Goal: Task Accomplishment & Management: Use online tool/utility

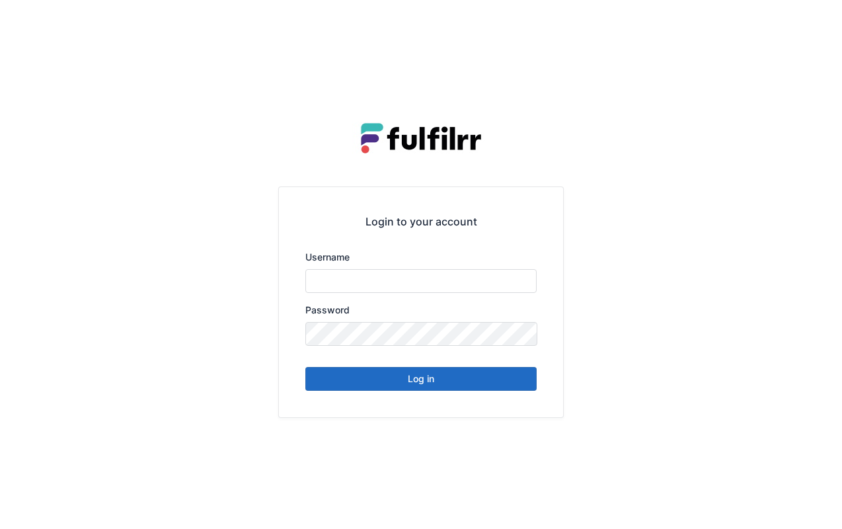
type input "******"
click at [443, 378] on button "Log in" at bounding box center [420, 379] width 231 height 24
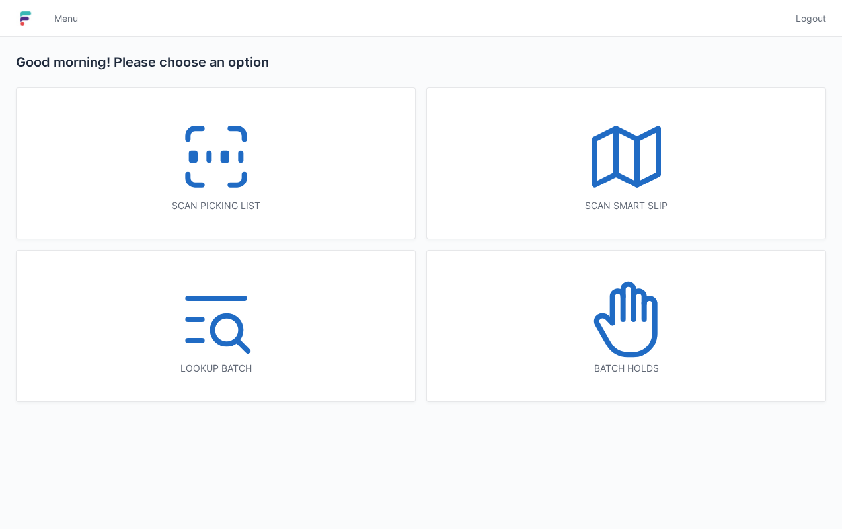
click at [241, 169] on icon at bounding box center [216, 156] width 85 height 85
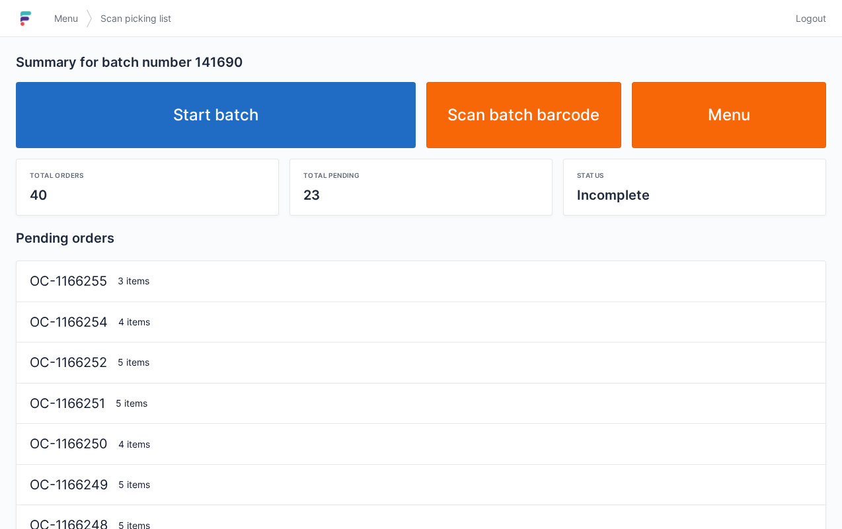
click at [258, 126] on link "Start batch" at bounding box center [216, 115] width 400 height 66
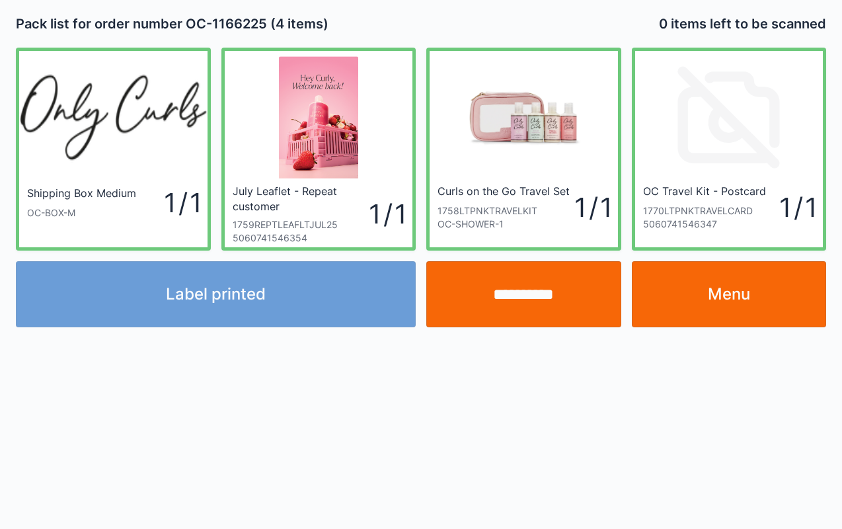
click at [428, 52] on link "Curls on the Go Travel Set 1758LTPNKTRAVELKIT OC-SHOWER-1 1 / 1" at bounding box center [523, 149] width 195 height 203
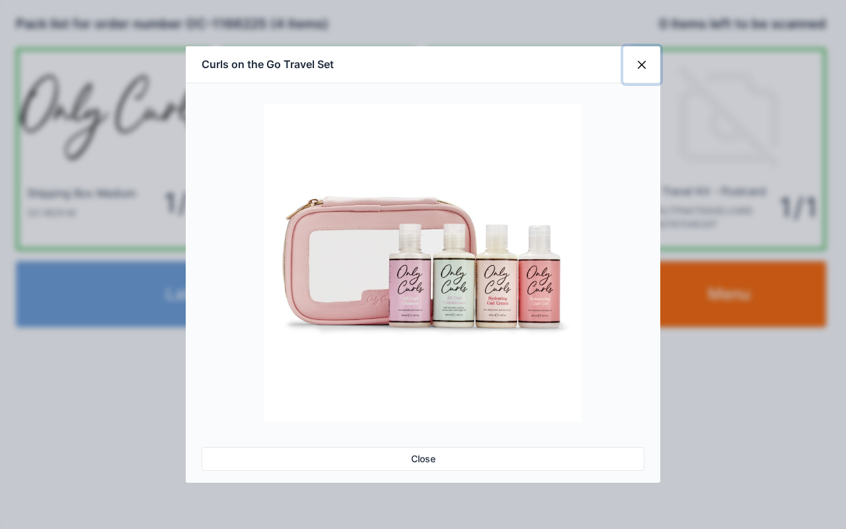
click at [637, 61] on button "Close" at bounding box center [641, 64] width 37 height 37
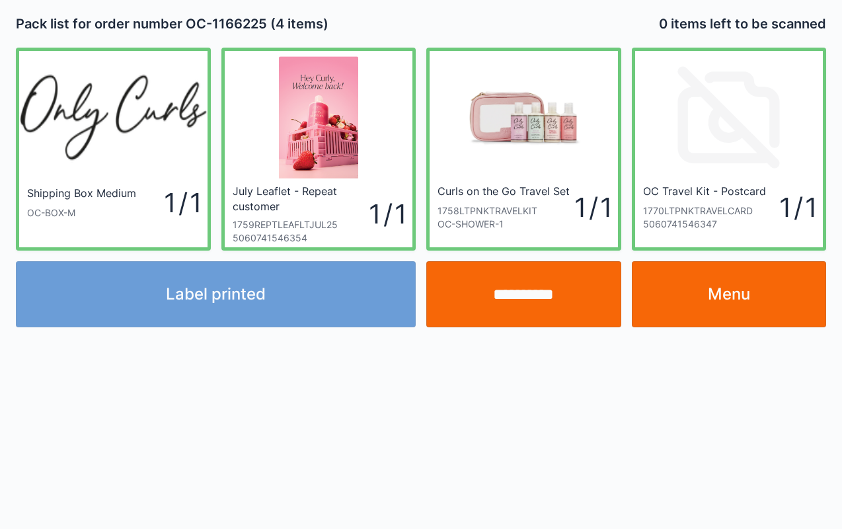
click at [791, 306] on link "Menu" at bounding box center [729, 294] width 195 height 66
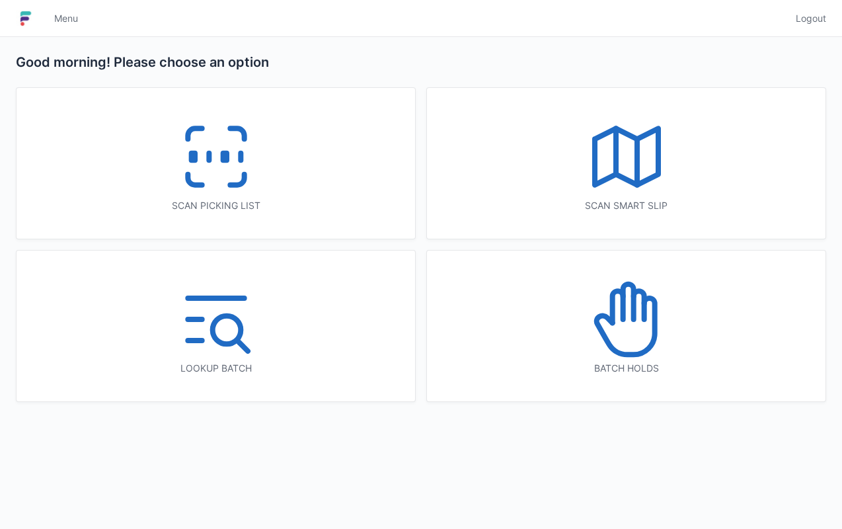
click at [208, 176] on icon at bounding box center [216, 156] width 85 height 85
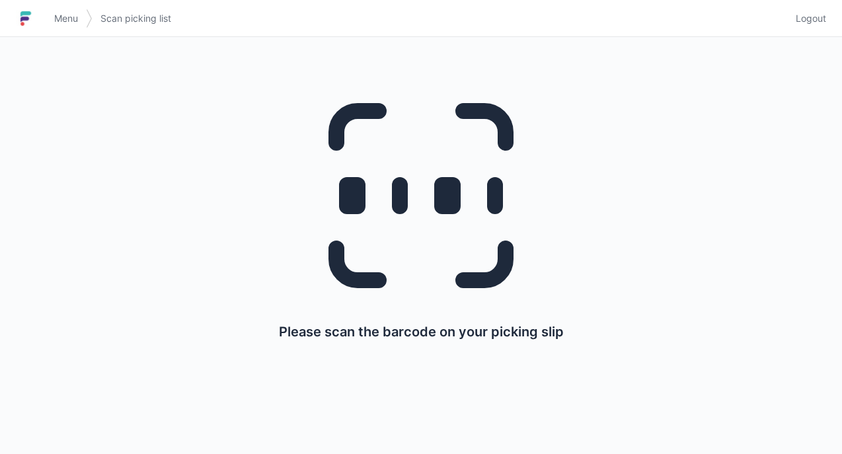
click at [61, 17] on span "Menu" at bounding box center [66, 18] width 24 height 13
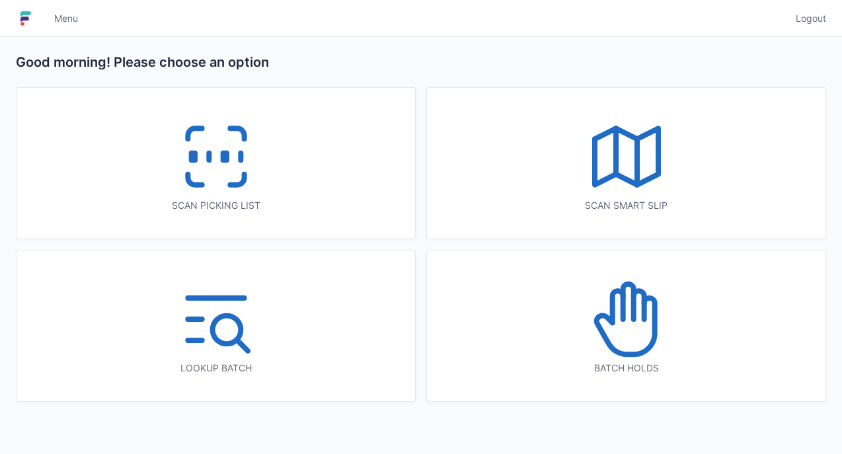
click at [243, 157] on icon at bounding box center [216, 156] width 85 height 85
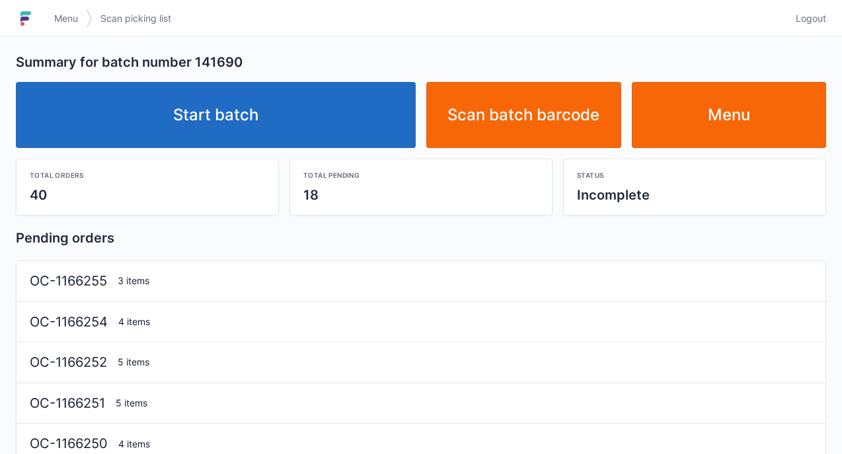
click at [288, 112] on link "Start batch" at bounding box center [216, 115] width 400 height 66
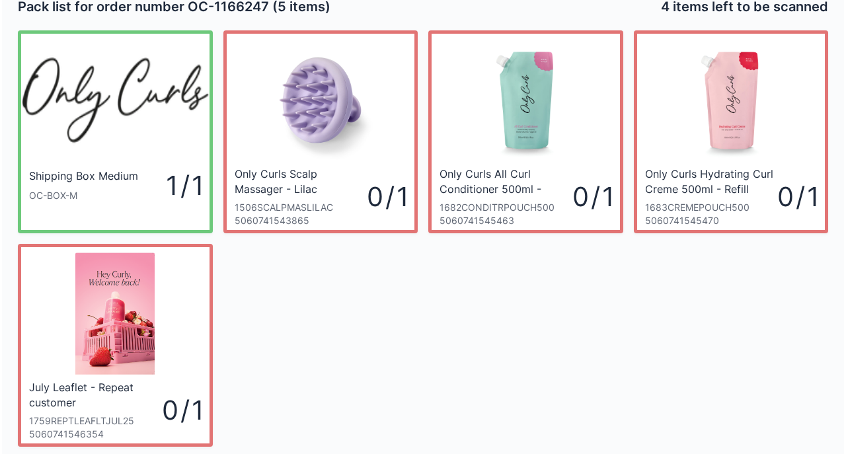
scroll to position [16, 0]
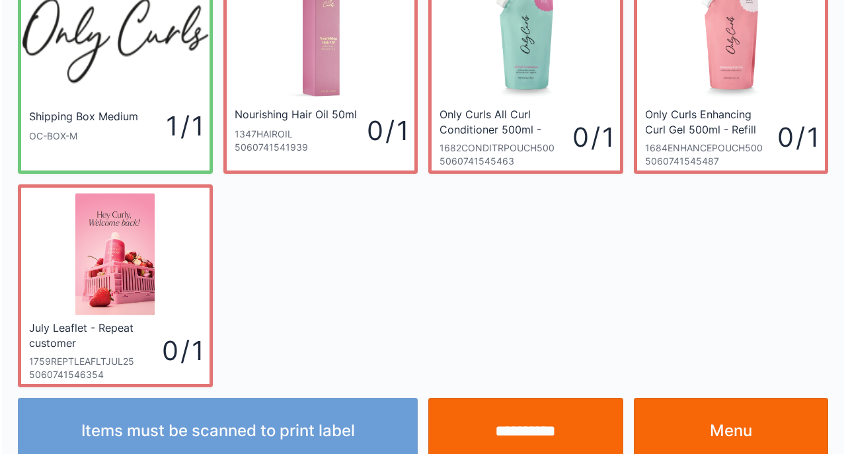
scroll to position [98, 0]
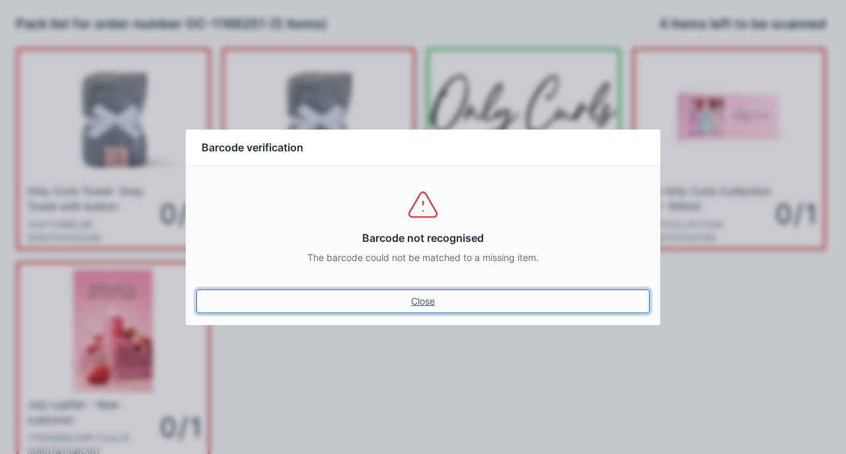
click at [400, 301] on link "Close" at bounding box center [422, 301] width 453 height 24
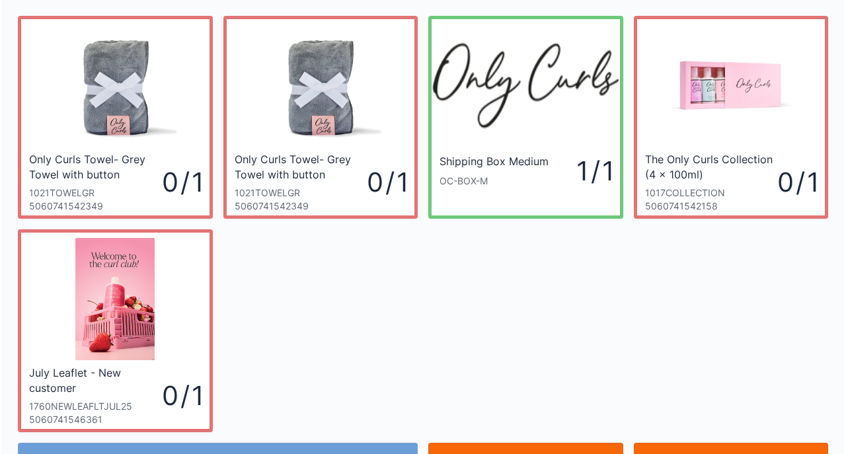
scroll to position [98, 0]
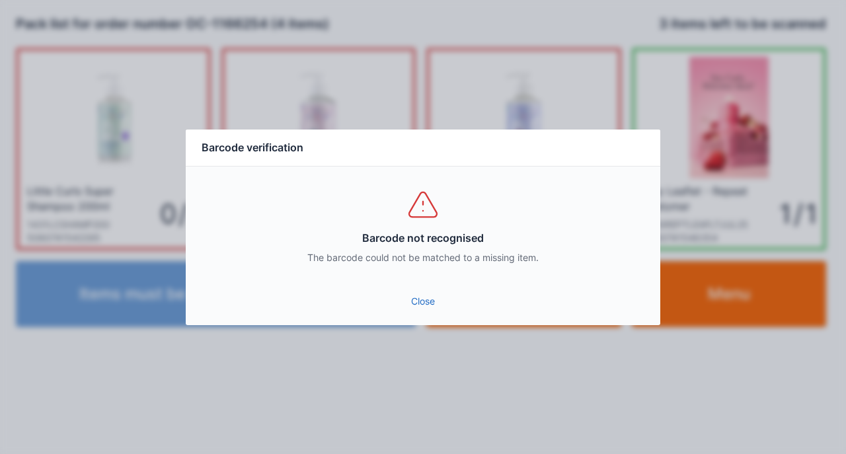
click at [422, 299] on link "Close" at bounding box center [422, 301] width 453 height 24
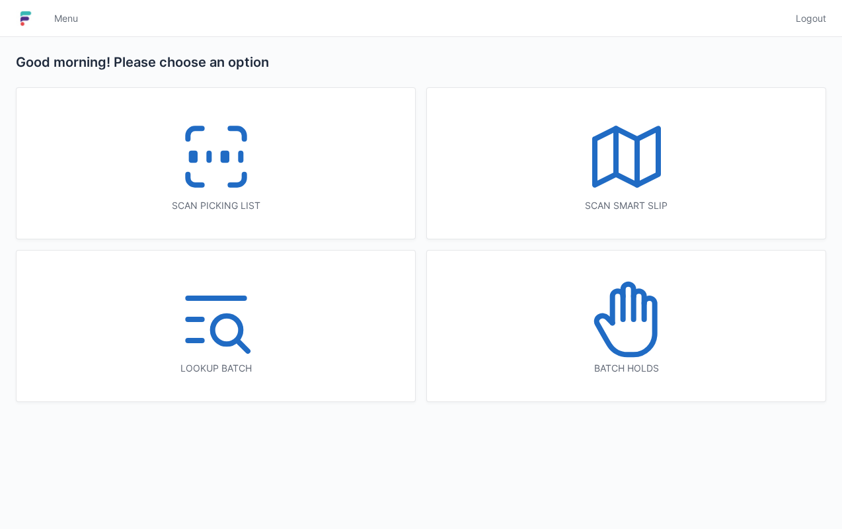
click at [216, 182] on icon at bounding box center [216, 156] width 85 height 85
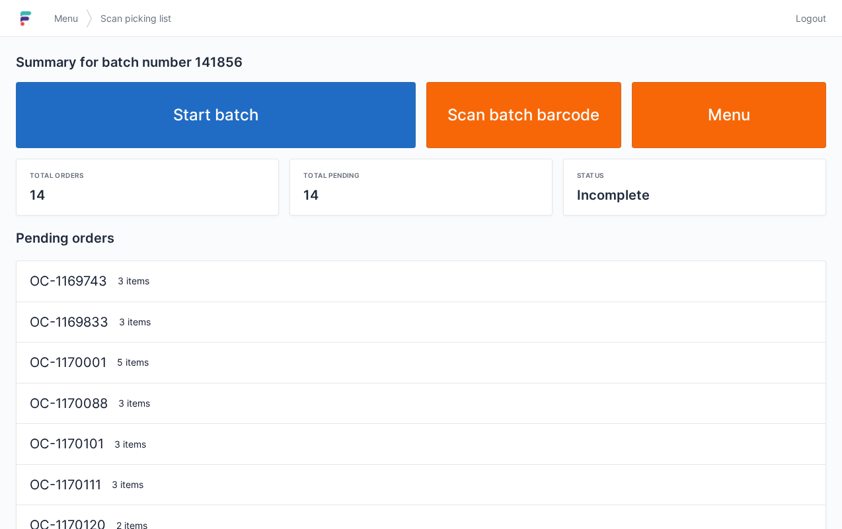
click at [295, 144] on link "Start batch" at bounding box center [216, 115] width 400 height 66
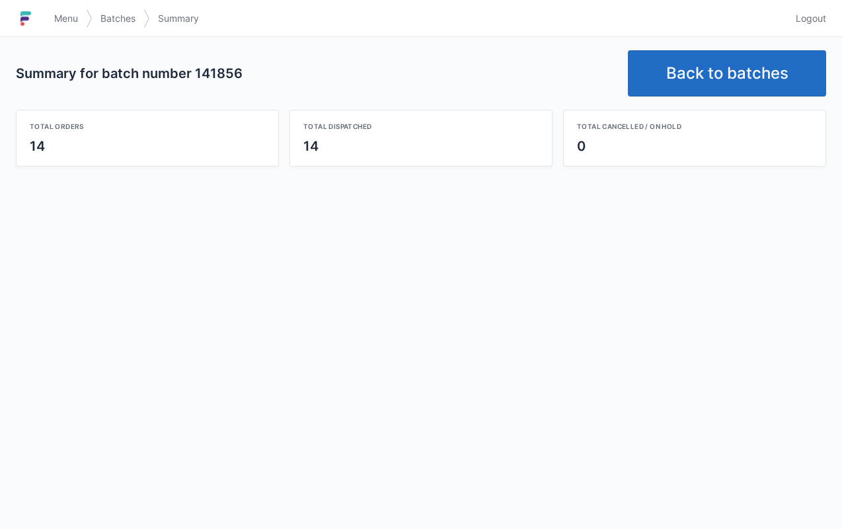
click at [733, 62] on link "Back to batches" at bounding box center [727, 73] width 198 height 46
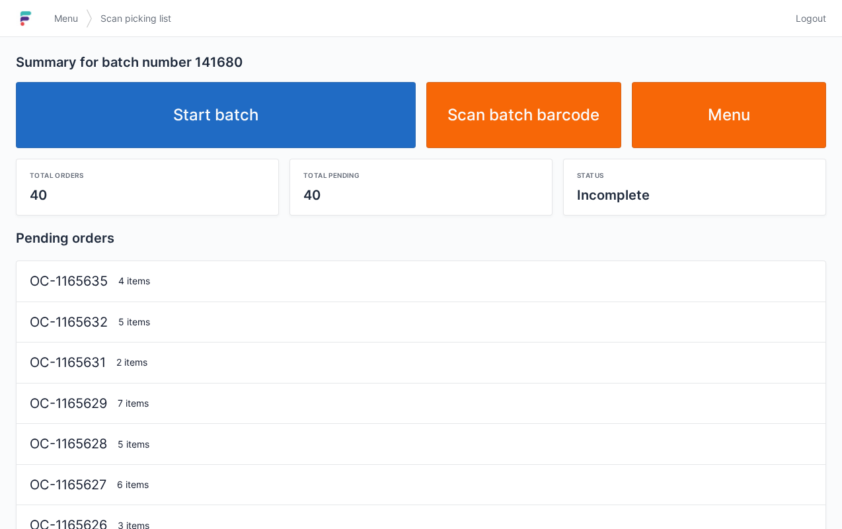
click at [280, 102] on link "Start batch" at bounding box center [216, 115] width 400 height 66
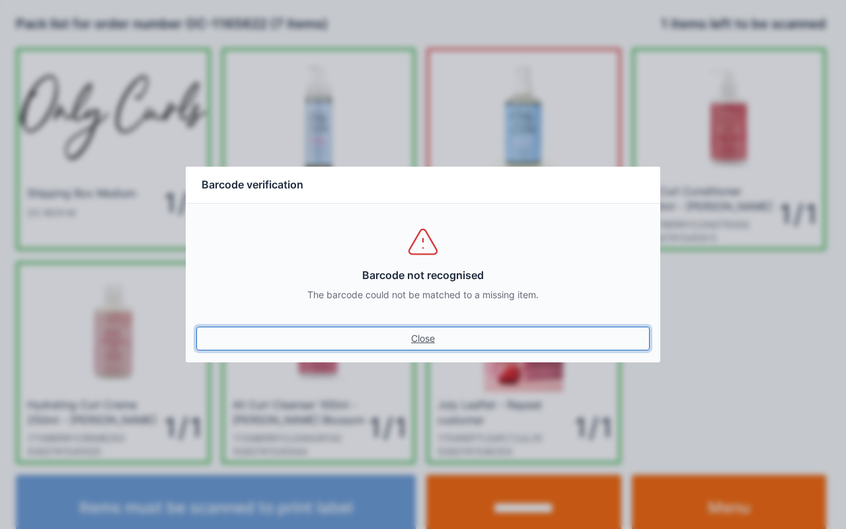
click at [416, 345] on link "Close" at bounding box center [422, 338] width 453 height 24
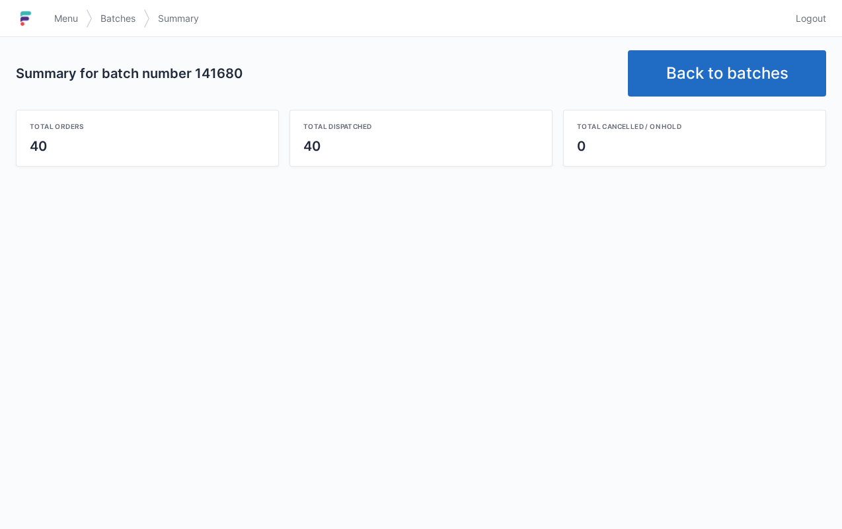
click at [725, 63] on link "Back to batches" at bounding box center [727, 73] width 198 height 46
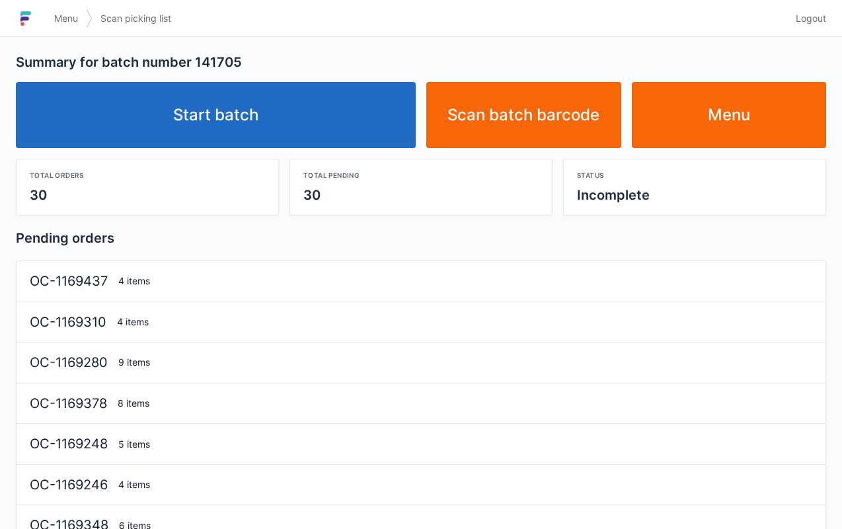
click at [295, 128] on link "Start batch" at bounding box center [216, 115] width 400 height 66
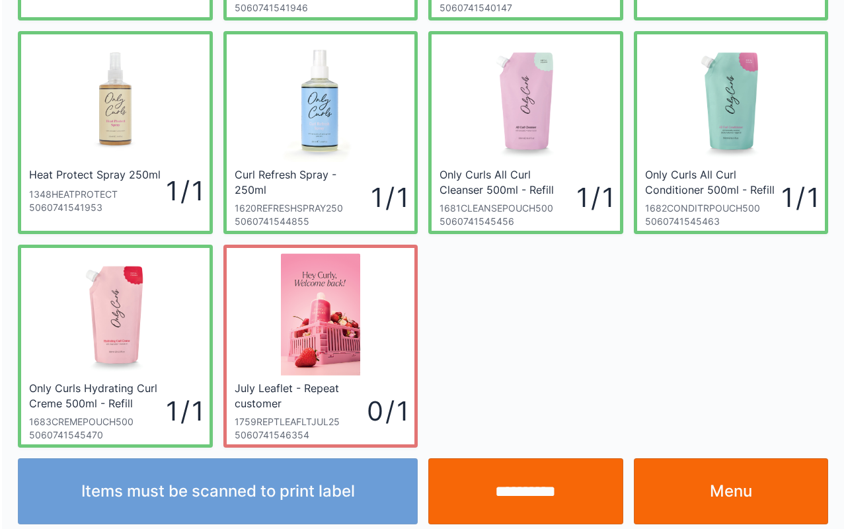
scroll to position [235, 0]
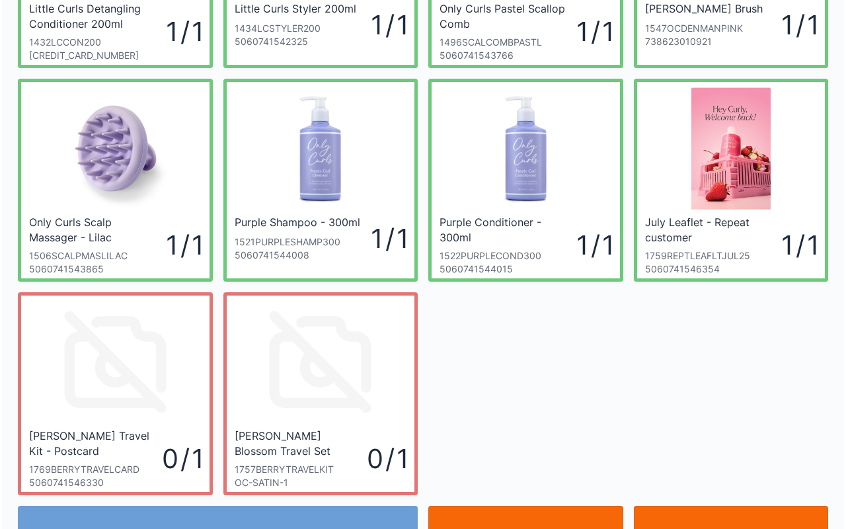
scroll to position [450, 0]
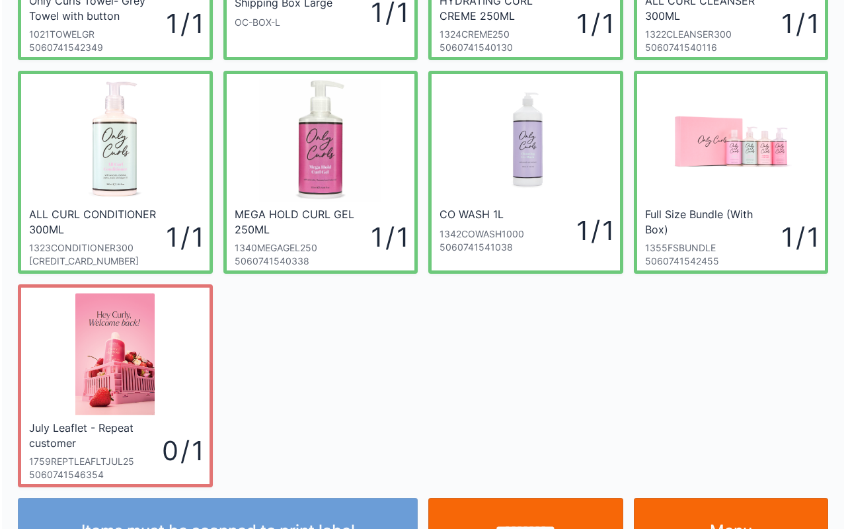
scroll to position [195, 0]
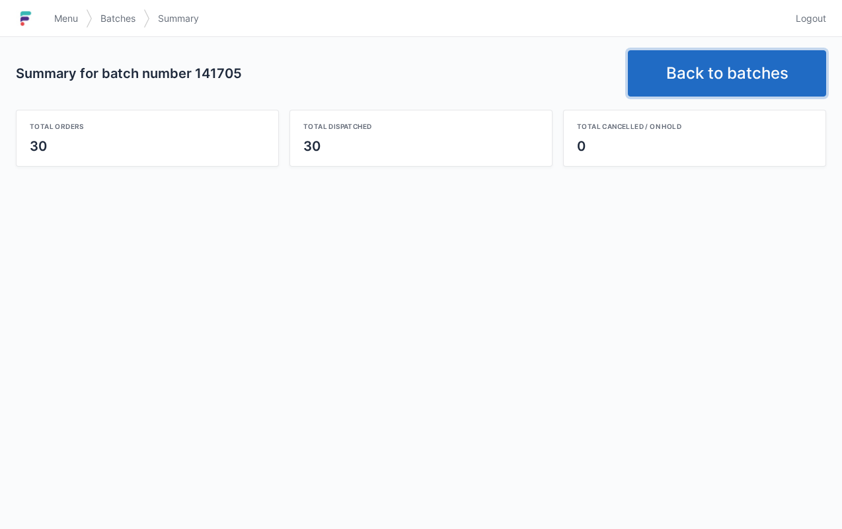
click at [766, 66] on link "Back to batches" at bounding box center [727, 73] width 198 height 46
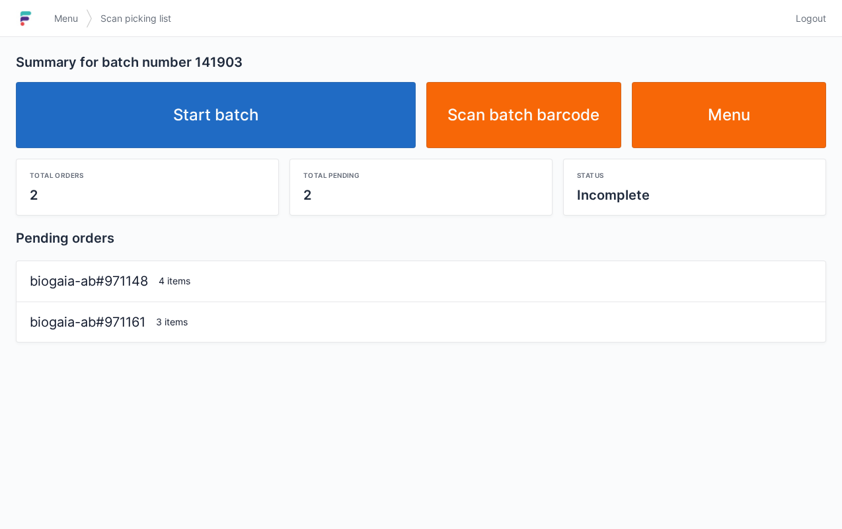
click at [303, 112] on link "Start batch" at bounding box center [216, 115] width 400 height 66
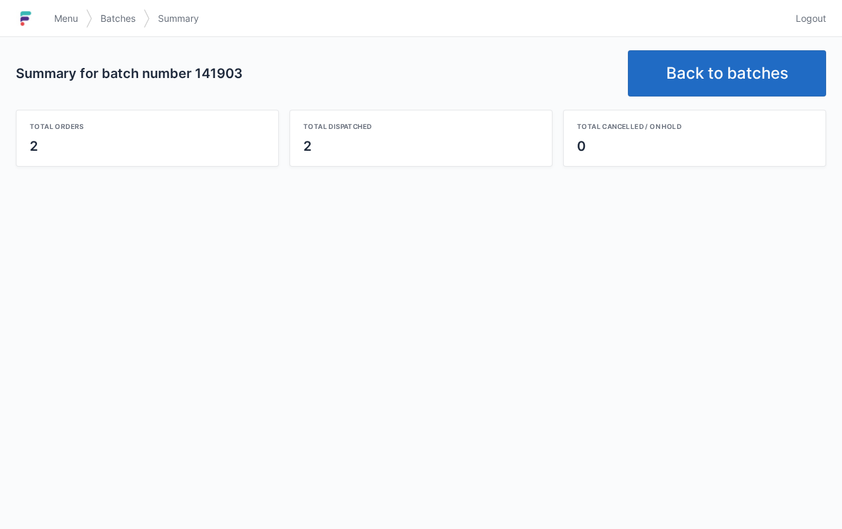
click at [725, 70] on link "Back to batches" at bounding box center [727, 73] width 198 height 46
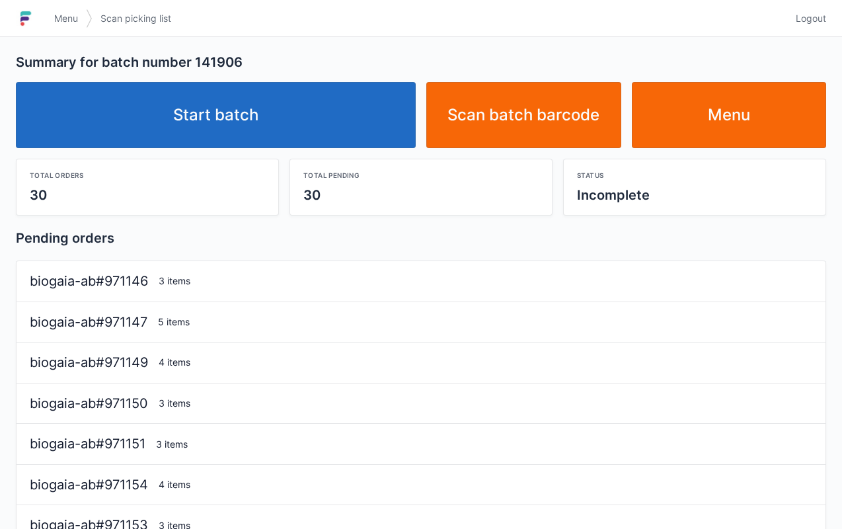
click at [307, 130] on link "Start batch" at bounding box center [216, 115] width 400 height 66
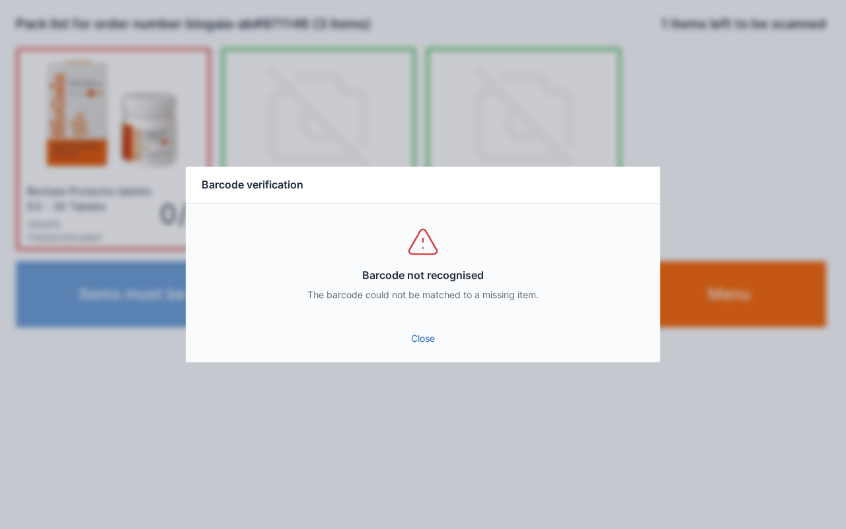
click at [416, 338] on link "Close" at bounding box center [422, 338] width 453 height 24
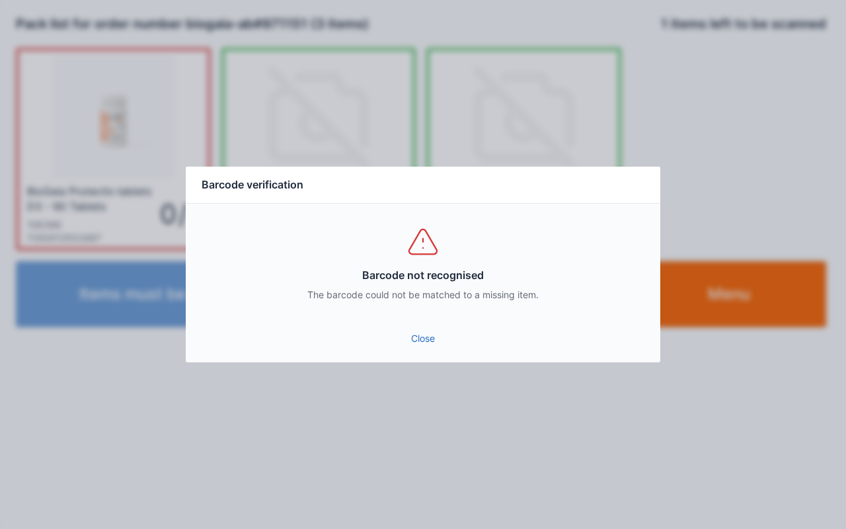
click at [405, 348] on link "Close" at bounding box center [422, 338] width 453 height 24
